Goal: Register for event/course: Register for event/course

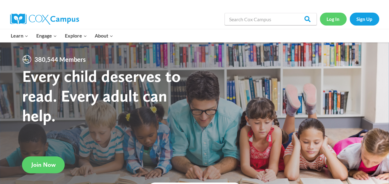
click at [333, 22] on link "Log In" at bounding box center [333, 19] width 27 height 13
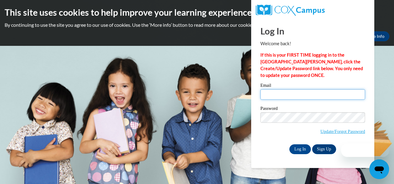
type input "lisa.marie.johnson@rusd.org"
click at [284, 97] on input "lisa.marie.johnson@rusd.org" at bounding box center [312, 94] width 105 height 10
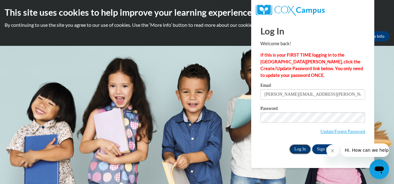
click at [302, 148] on input "Log In" at bounding box center [300, 149] width 22 height 10
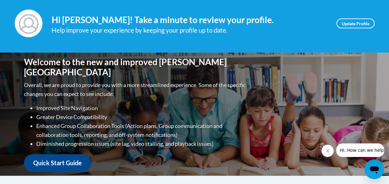
scroll to position [86, 0]
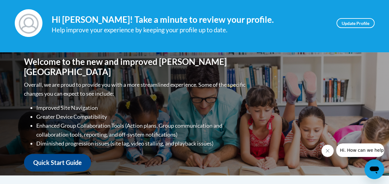
click at [326, 151] on icon "Close message from company" at bounding box center [327, 150] width 5 height 5
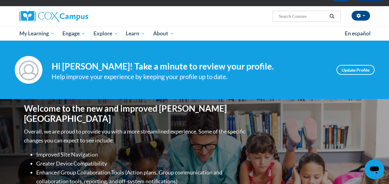
scroll to position [0, 0]
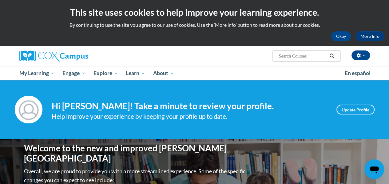
click at [311, 57] on input "Search..." at bounding box center [302, 55] width 49 height 7
click at [237, 60] on div "[PERSON_NAME] ([GEOGRAPHIC_DATA]/[GEOGRAPHIC_DATA] UTC-05:00) My Profile Inbox …" at bounding box center [255, 54] width 240 height 16
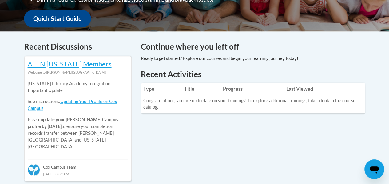
scroll to position [231, 0]
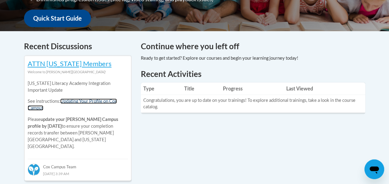
click at [101, 101] on link "Updating Your Profile on Cox Campus" at bounding box center [72, 104] width 89 height 12
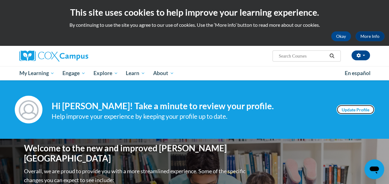
click at [342, 111] on link "Update Profile" at bounding box center [356, 110] width 38 height 10
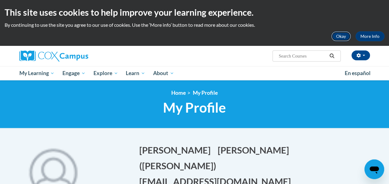
click at [339, 37] on button "Okay" at bounding box center [341, 36] width 20 height 10
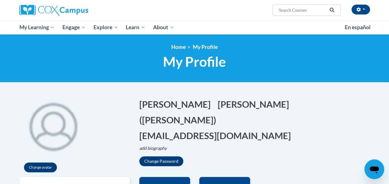
click at [300, 13] on input "Search..." at bounding box center [302, 9] width 49 height 7
type input "reading comprehension"
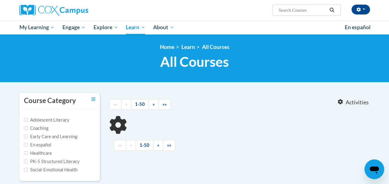
type input "reading comprehension"
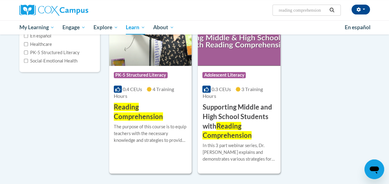
scroll to position [110, 0]
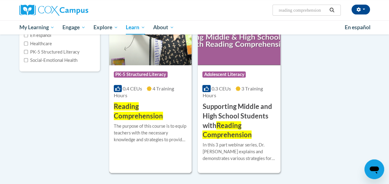
click at [145, 118] on span "Reading Comprehension" at bounding box center [138, 111] width 49 height 18
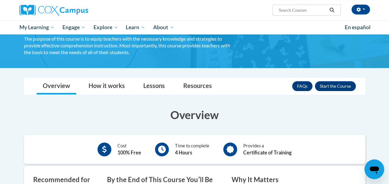
scroll to position [50, 0]
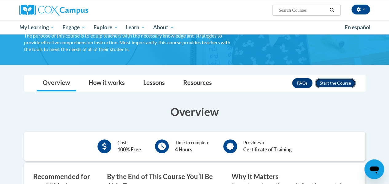
click at [338, 79] on button "Enroll" at bounding box center [335, 83] width 41 height 10
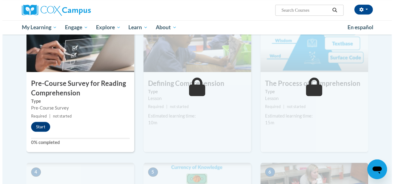
scroll to position [152, 0]
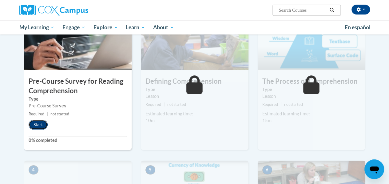
click at [36, 126] on button "Start" at bounding box center [38, 125] width 19 height 10
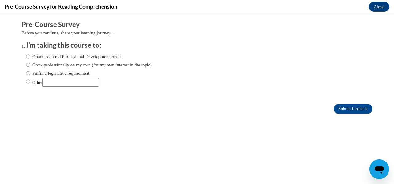
scroll to position [0, 0]
click at [51, 59] on label "Obtain required Professional Development credit." at bounding box center [74, 56] width 96 height 7
click at [30, 59] on input "Obtain required Professional Development credit." at bounding box center [28, 56] width 4 height 7
radio input "true"
click at [348, 108] on input "Submit feedback" at bounding box center [353, 109] width 39 height 10
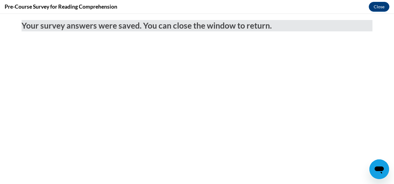
click at [348, 108] on body "Your survey answers were saved. You can close the window to return." at bounding box center [197, 99] width 394 height 170
click at [374, 7] on button "Close" at bounding box center [379, 7] width 21 height 10
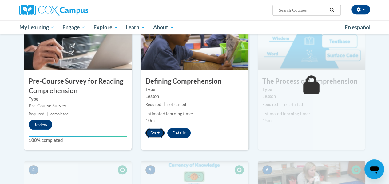
click at [149, 130] on button "Start" at bounding box center [155, 133] width 19 height 10
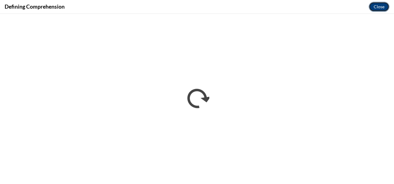
click at [378, 7] on button "Close" at bounding box center [379, 7] width 21 height 10
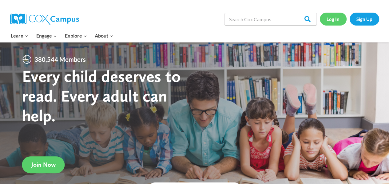
click at [334, 21] on link "Log In" at bounding box center [333, 19] width 27 height 13
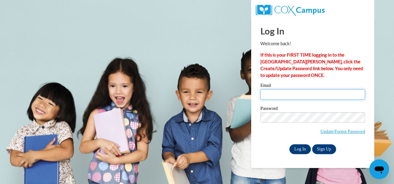
type input "[PERSON_NAME][EMAIL_ADDRESS][PERSON_NAME][PERSON_NAME][DOMAIN_NAME]"
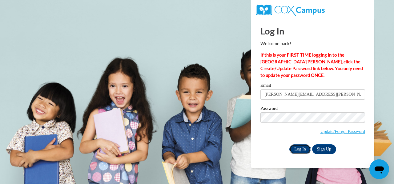
click at [301, 148] on input "Log In" at bounding box center [300, 149] width 22 height 10
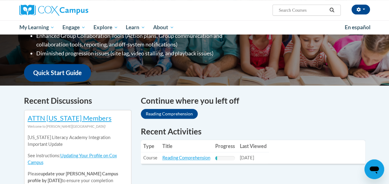
scroll to position [154, 0]
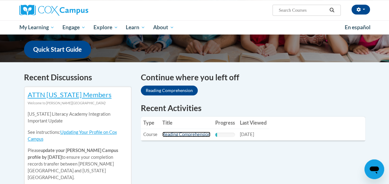
click at [193, 134] on link "Reading Comprehension" at bounding box center [186, 134] width 48 height 5
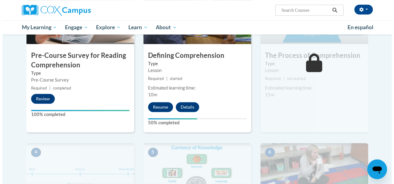
scroll to position [178, 0]
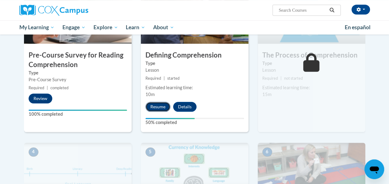
click at [155, 102] on button "Resume" at bounding box center [158, 107] width 25 height 10
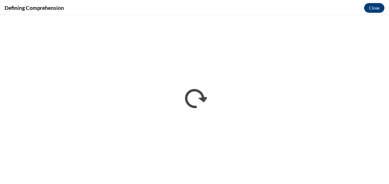
scroll to position [0, 0]
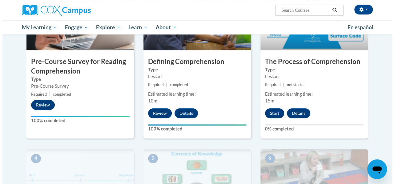
scroll to position [172, 0]
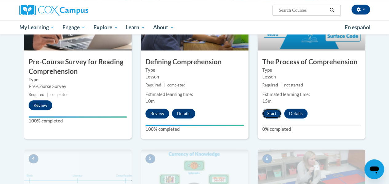
click at [270, 112] on button "Start" at bounding box center [271, 114] width 19 height 10
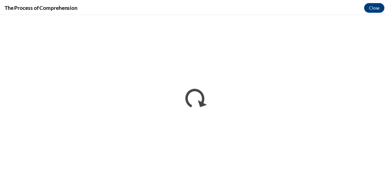
scroll to position [0, 0]
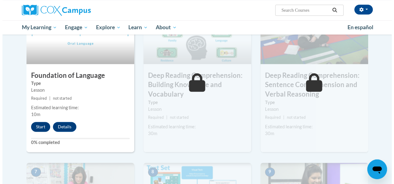
scroll to position [329, 0]
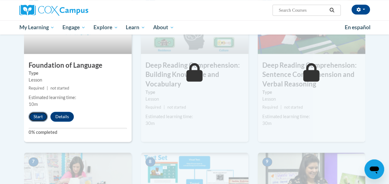
click at [42, 116] on button "Start" at bounding box center [38, 117] width 19 height 10
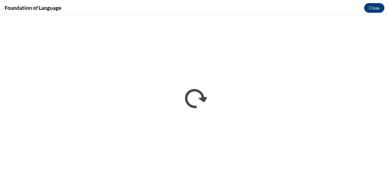
scroll to position [0, 0]
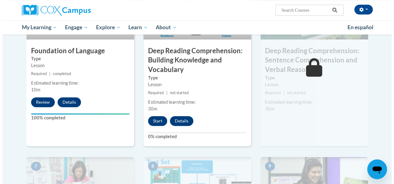
scroll to position [347, 0]
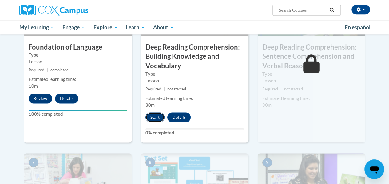
click at [154, 118] on button "Start" at bounding box center [155, 117] width 19 height 10
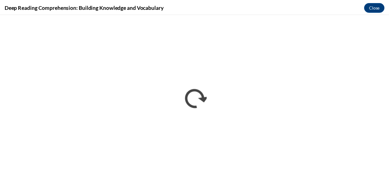
scroll to position [0, 0]
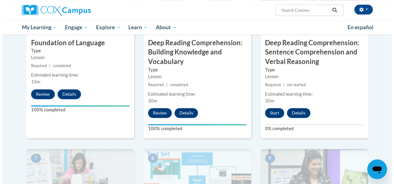
scroll to position [351, 0]
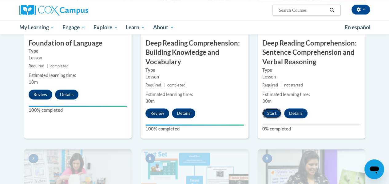
click at [269, 114] on button "Start" at bounding box center [271, 113] width 19 height 10
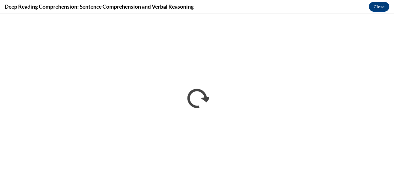
scroll to position [0, 0]
